Goal: Navigation & Orientation: Go to known website

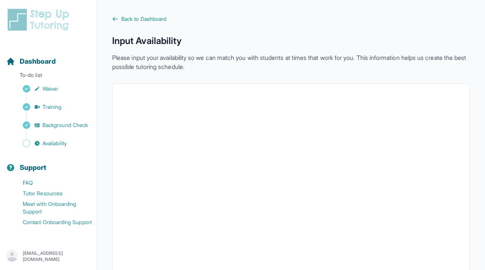
click at [35, 25] on img at bounding box center [39, 20] width 67 height 24
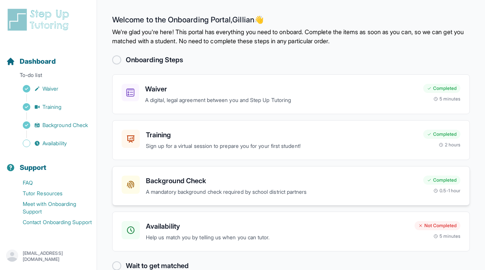
scroll to position [16, 0]
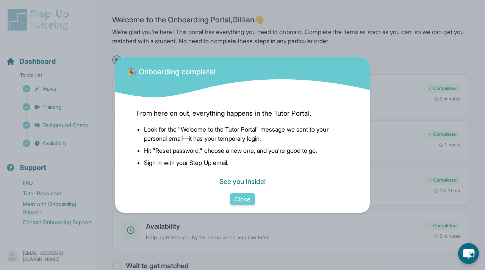
click at [251, 183] on link "See you inside!" at bounding box center [242, 181] width 46 height 8
